Goal: Task Accomplishment & Management: Manage account settings

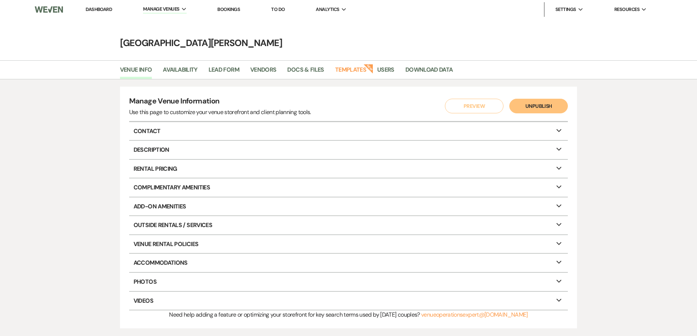
click at [93, 8] on link "Dashboard" at bounding box center [99, 9] width 26 height 6
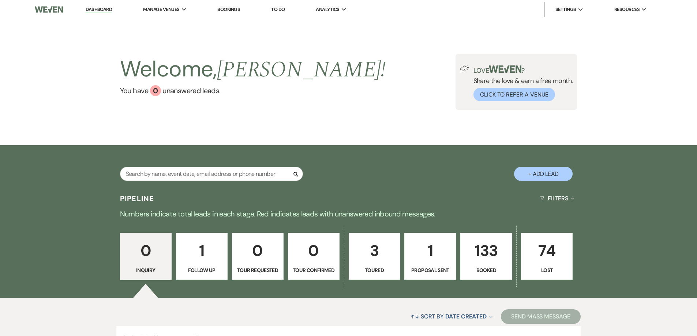
click at [494, 254] on p "133" at bounding box center [486, 251] width 42 height 25
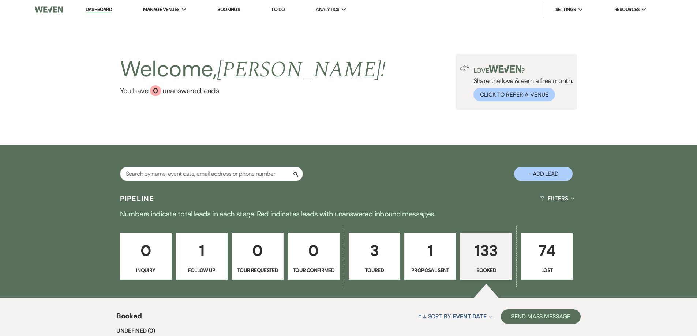
click at [184, 182] on div "Search" at bounding box center [211, 177] width 183 height 20
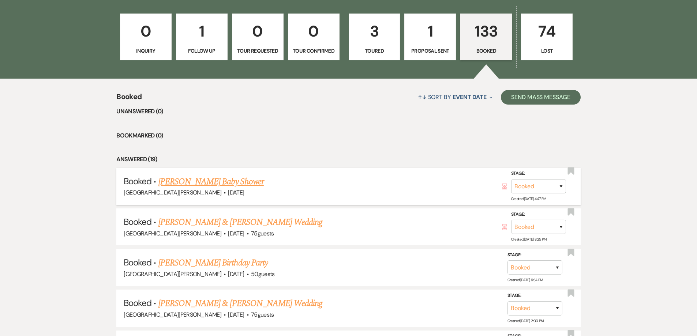
click at [198, 179] on link "[PERSON_NAME] Baby Shower" at bounding box center [210, 181] width 105 height 13
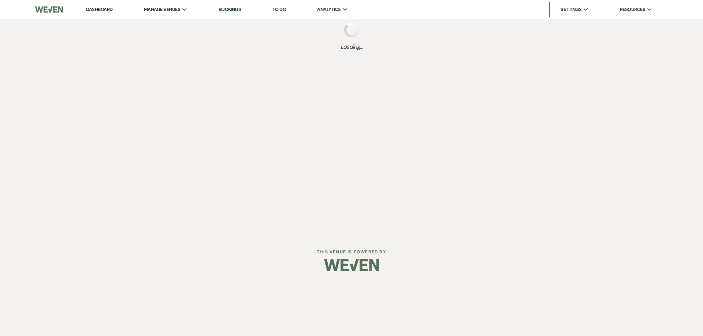
select select "8"
select select "3"
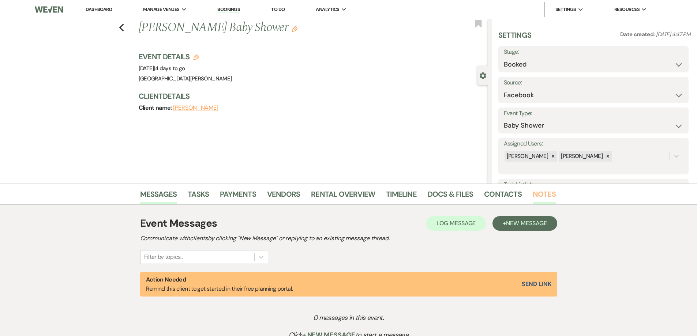
click at [548, 194] on link "Notes" at bounding box center [544, 196] width 23 height 16
